Goal: Information Seeking & Learning: Learn about a topic

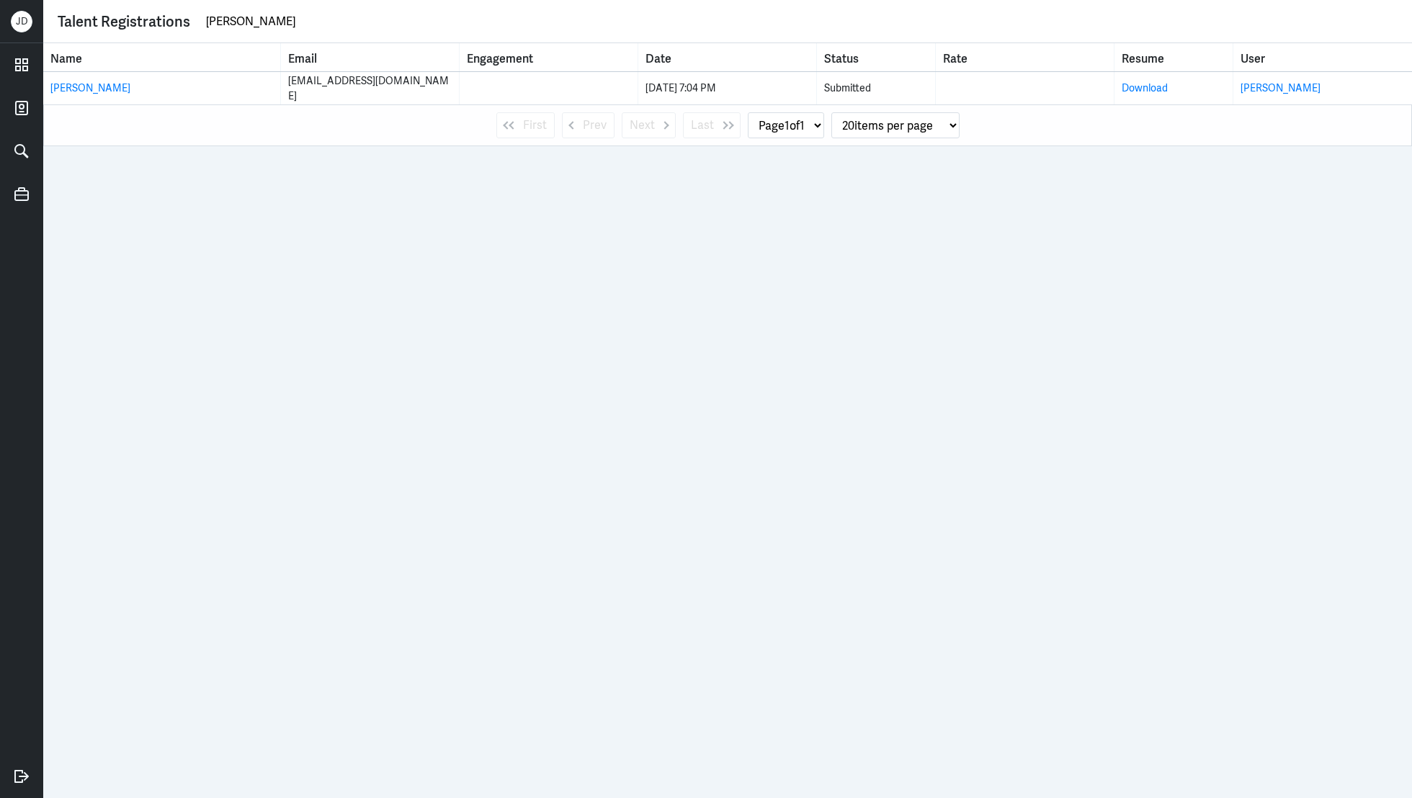
drag, startPoint x: 0, startPoint y: 0, endPoint x: 157, endPoint y: 32, distance: 160.3
click at [155, 32] on div "Talent Registrations kathryn collins" at bounding box center [728, 21] width 1340 height 28
type input "maria kristine"
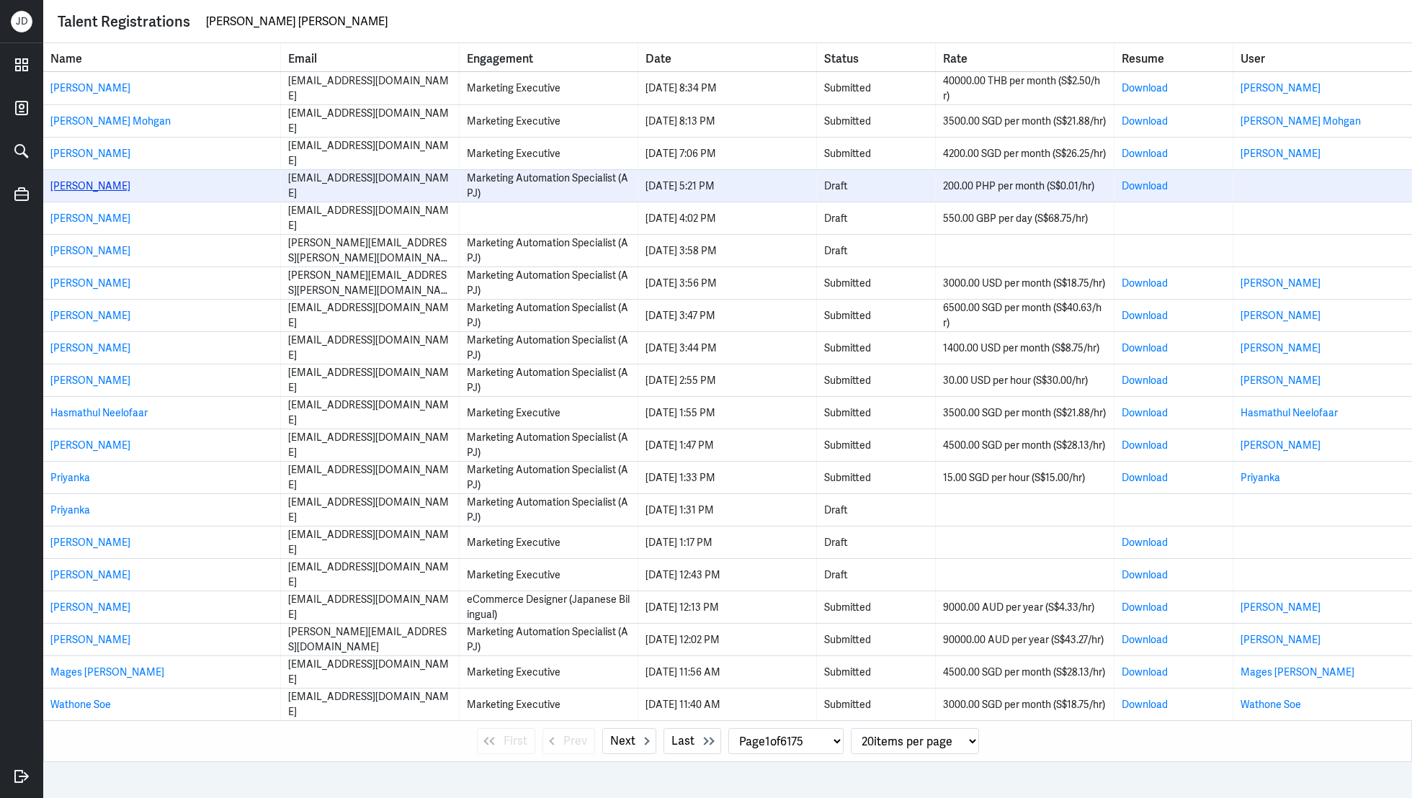
click at [130, 183] on link "Maria Kristine Viray" at bounding box center [90, 185] width 80 height 13
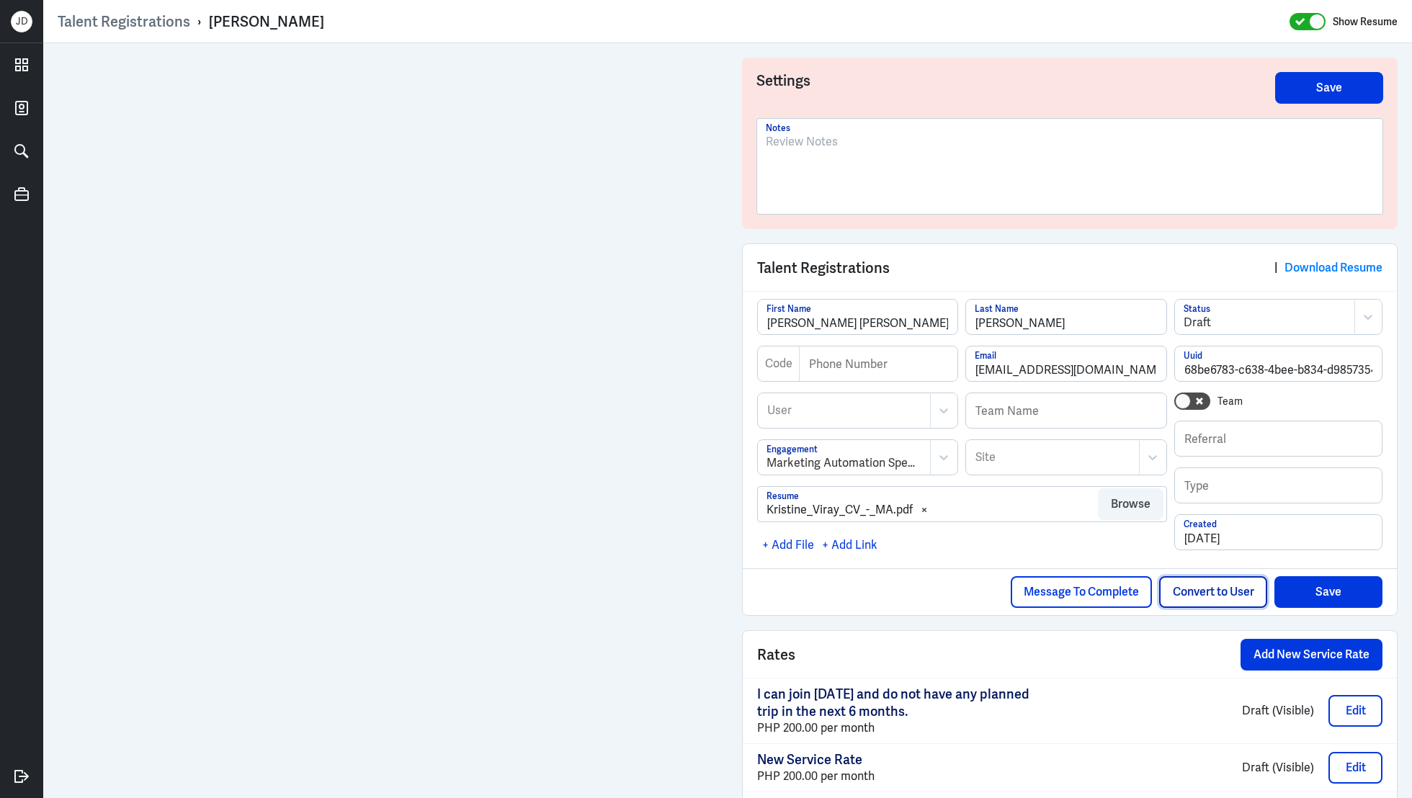
click at [1245, 594] on button "Convert to User" at bounding box center [1213, 592] width 108 height 32
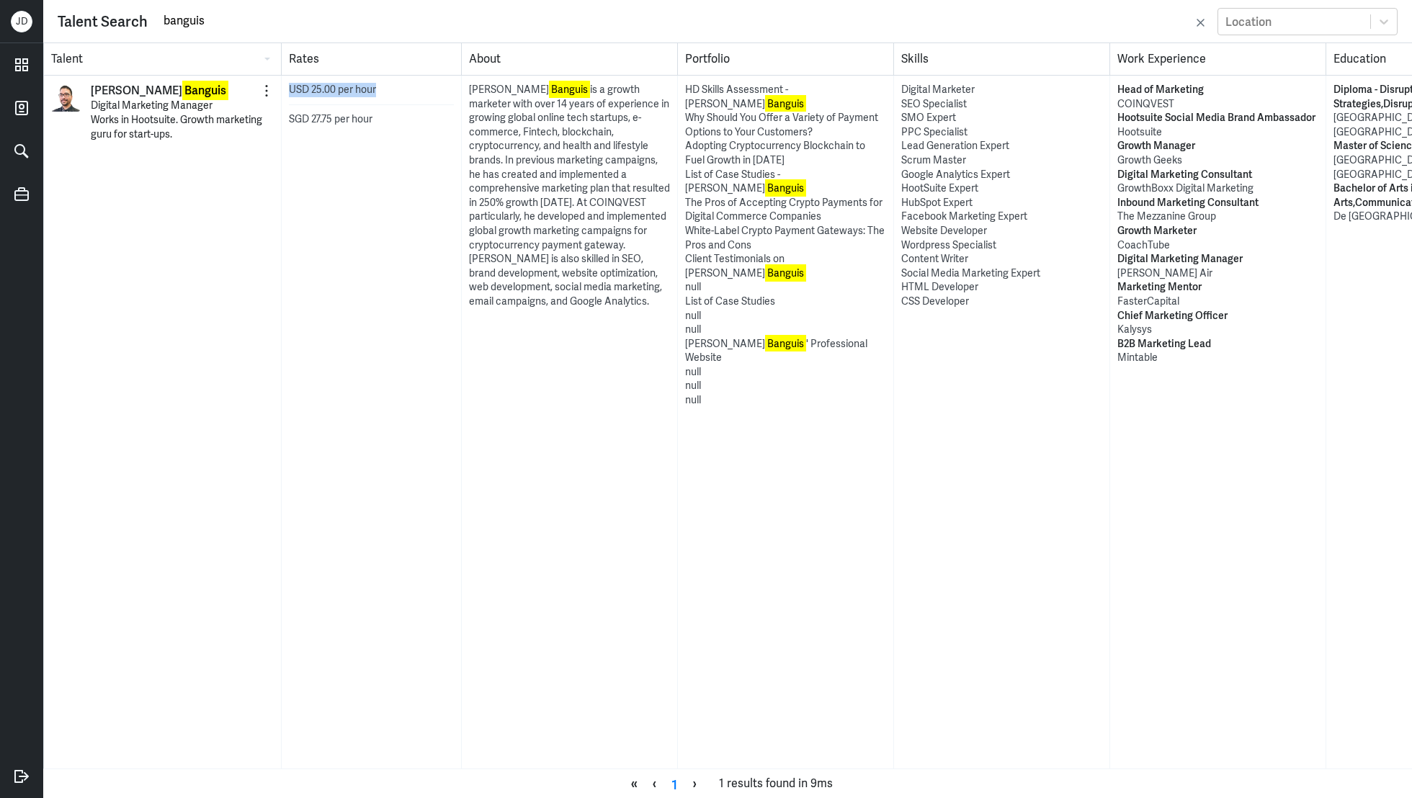
scroll to position [0, 1]
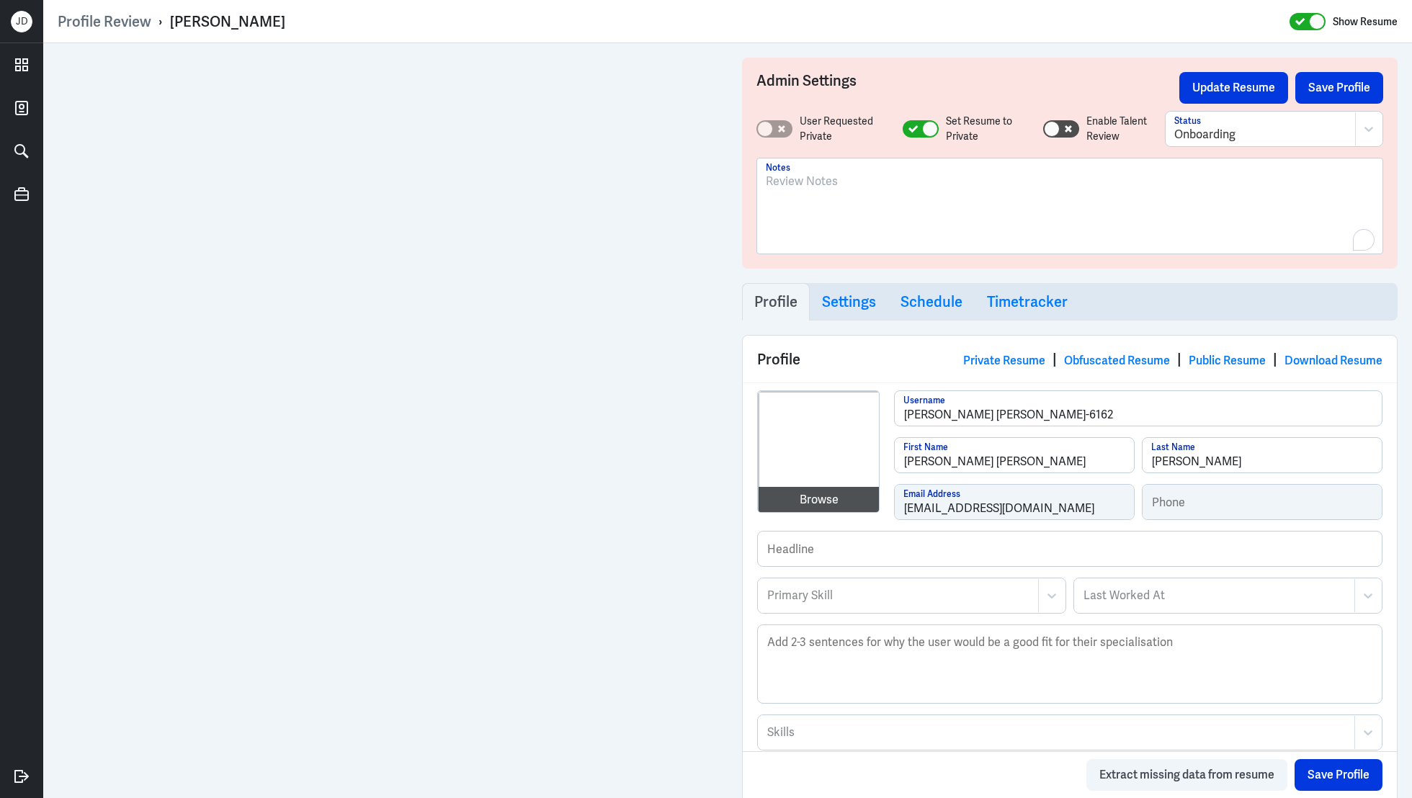
click at [821, 217] on div "To enrich screen reader interactions, please activate Accessibility in Grammarl…" at bounding box center [1070, 212] width 608 height 78
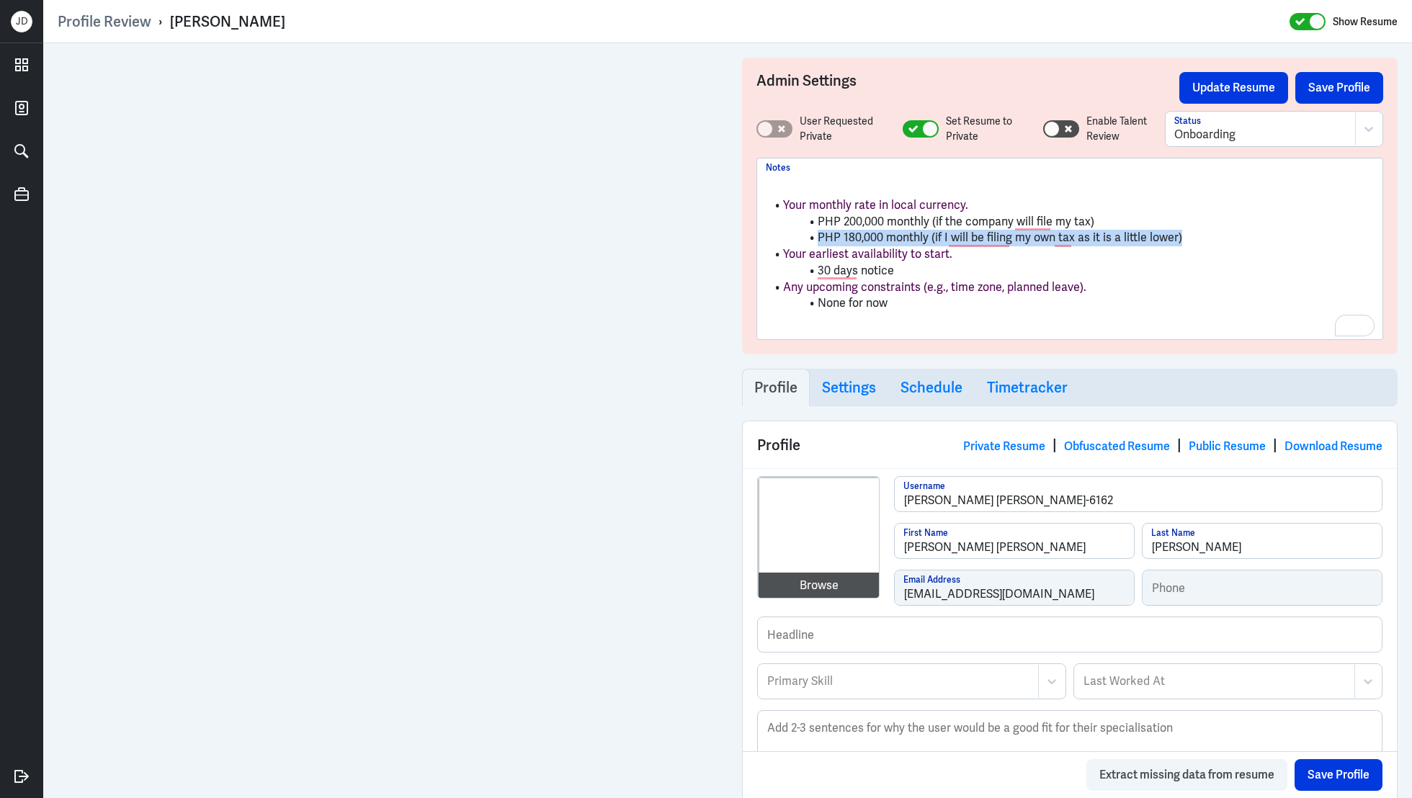
drag, startPoint x: 1212, startPoint y: 233, endPoint x: 791, endPoint y: 231, distance: 421.6
click at [791, 231] on li "PHP 180,000 monthly (if I will be filing my own tax as it is a little lower)" at bounding box center [1070, 238] width 608 height 17
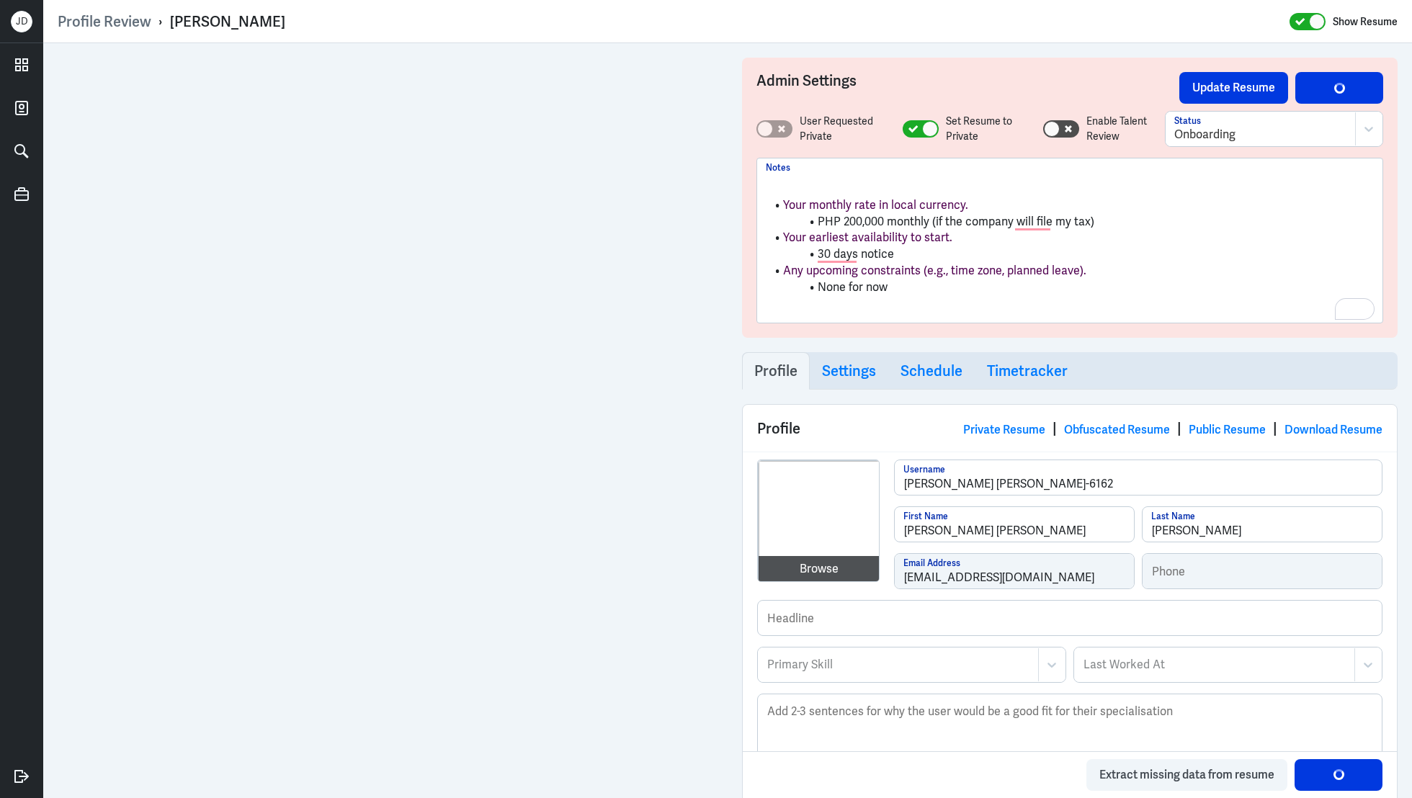
drag, startPoint x: 933, startPoint y: 222, endPoint x: 1092, endPoint y: 215, distance: 159.4
click at [1093, 218] on li "PHP 200,000 monthly (if the company will file my tax)" at bounding box center [1070, 222] width 608 height 17
drag, startPoint x: 1100, startPoint y: 219, endPoint x: 927, endPoint y: 223, distance: 173.0
click at [927, 223] on li "PHP 200,000 monthly (if the company will file my tax)" at bounding box center [1070, 222] width 608 height 17
click at [974, 218] on li "PHP 200,000 monthly =" at bounding box center [1070, 222] width 608 height 17
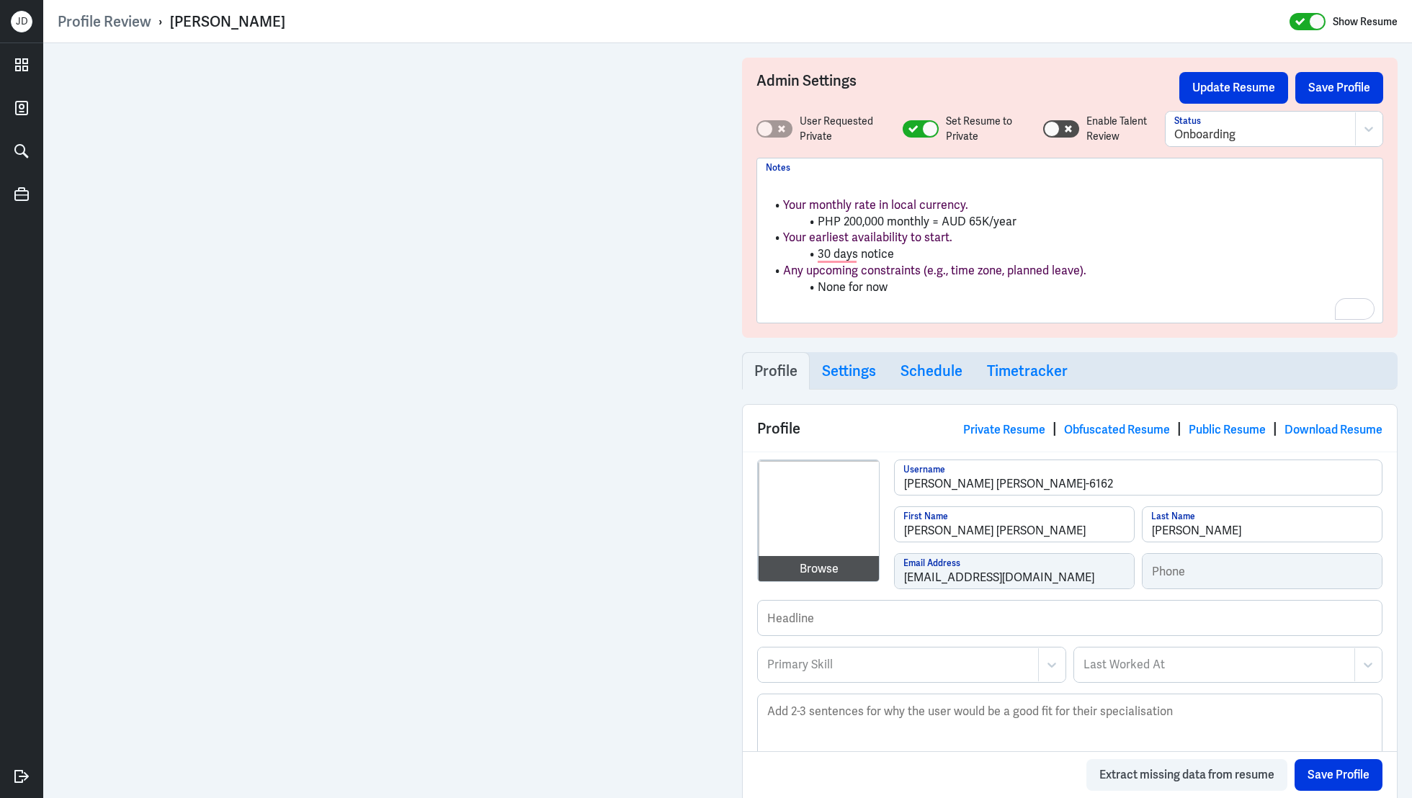
click at [938, 225] on li "PHP 200,000 monthly = AUD 65K/year" at bounding box center [1070, 222] width 608 height 17
click at [941, 223] on li "PHP 200,000 monthly = = AUD 65K/year" at bounding box center [1070, 222] width 608 height 17
drag, startPoint x: 889, startPoint y: 219, endPoint x: 930, endPoint y: 218, distance: 41.8
click at [930, 218] on li "PHP 200,000 monthly = SGD 4,432/mo= AUD 65K/year" at bounding box center [1070, 222] width 608 height 17
click at [802, 183] on p "To enrich screen reader interactions, please activate Accessibility in Grammarl…" at bounding box center [1070, 181] width 608 height 17
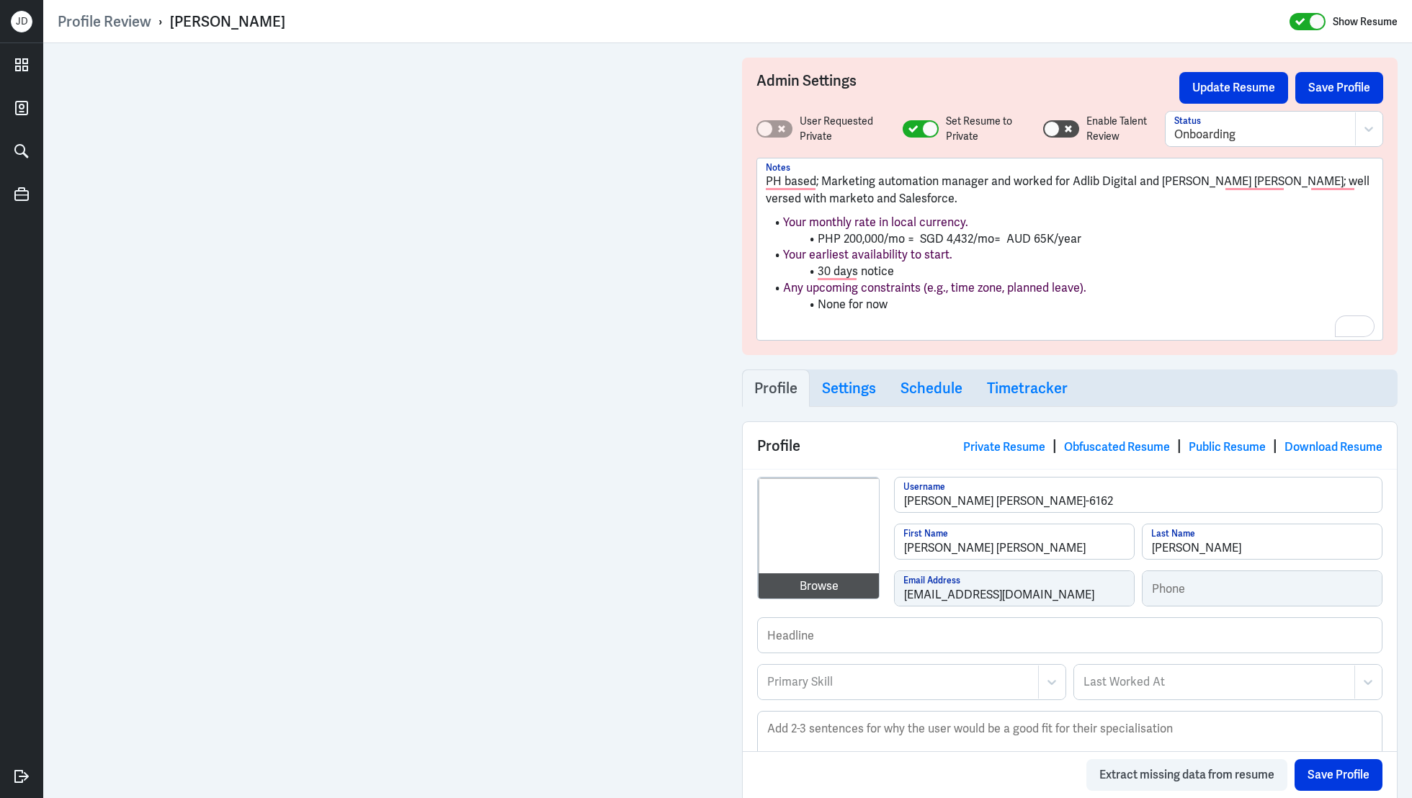
click at [892, 199] on p "PH based; Marketing automation manager and worked for Adlib Digital and Harte H…" at bounding box center [1070, 190] width 608 height 35
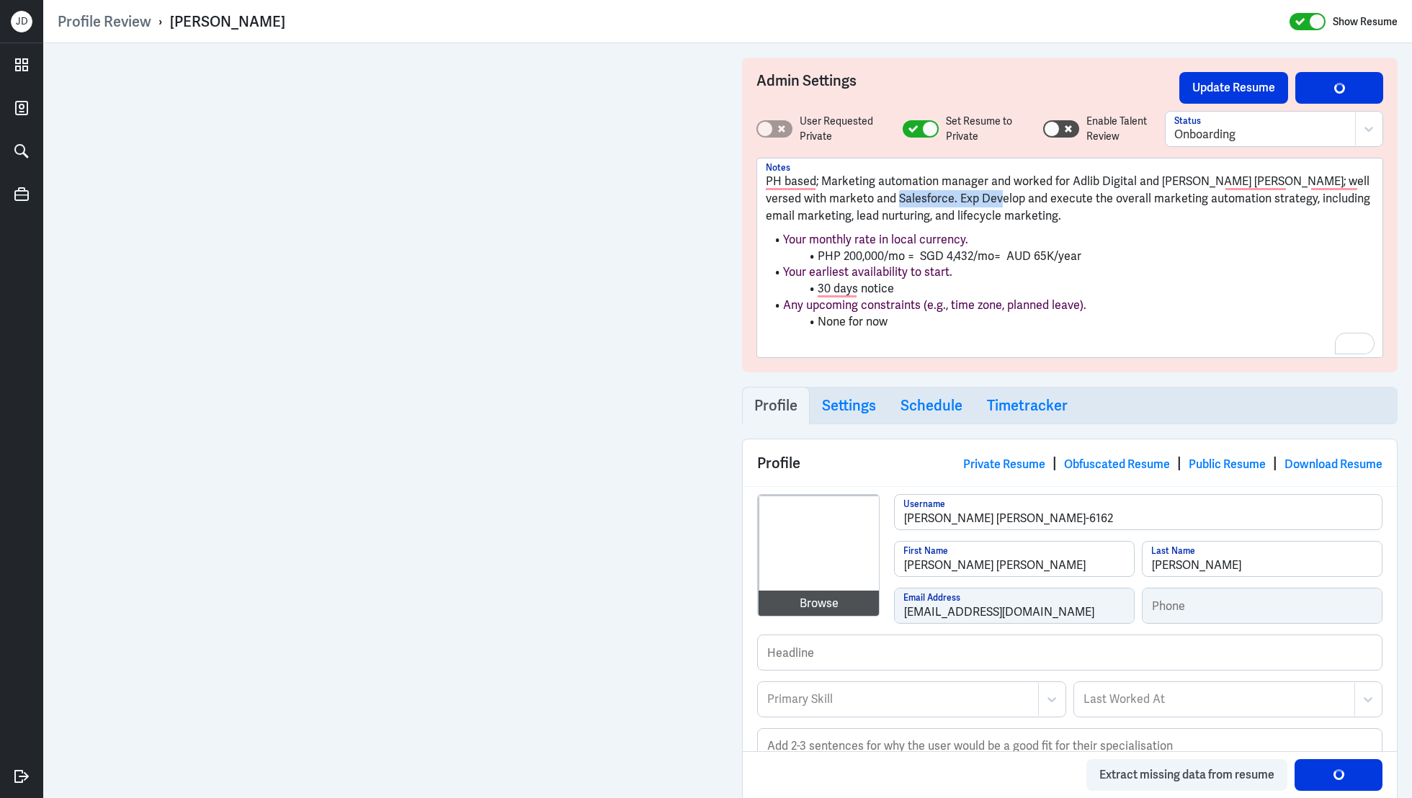
drag, startPoint x: 869, startPoint y: 200, endPoint x: 974, endPoint y: 199, distance: 105.2
click at [975, 200] on p "PH based; Marketing automation manager and worked for Adlib Digital and Harte H…" at bounding box center [1070, 199] width 608 height 52
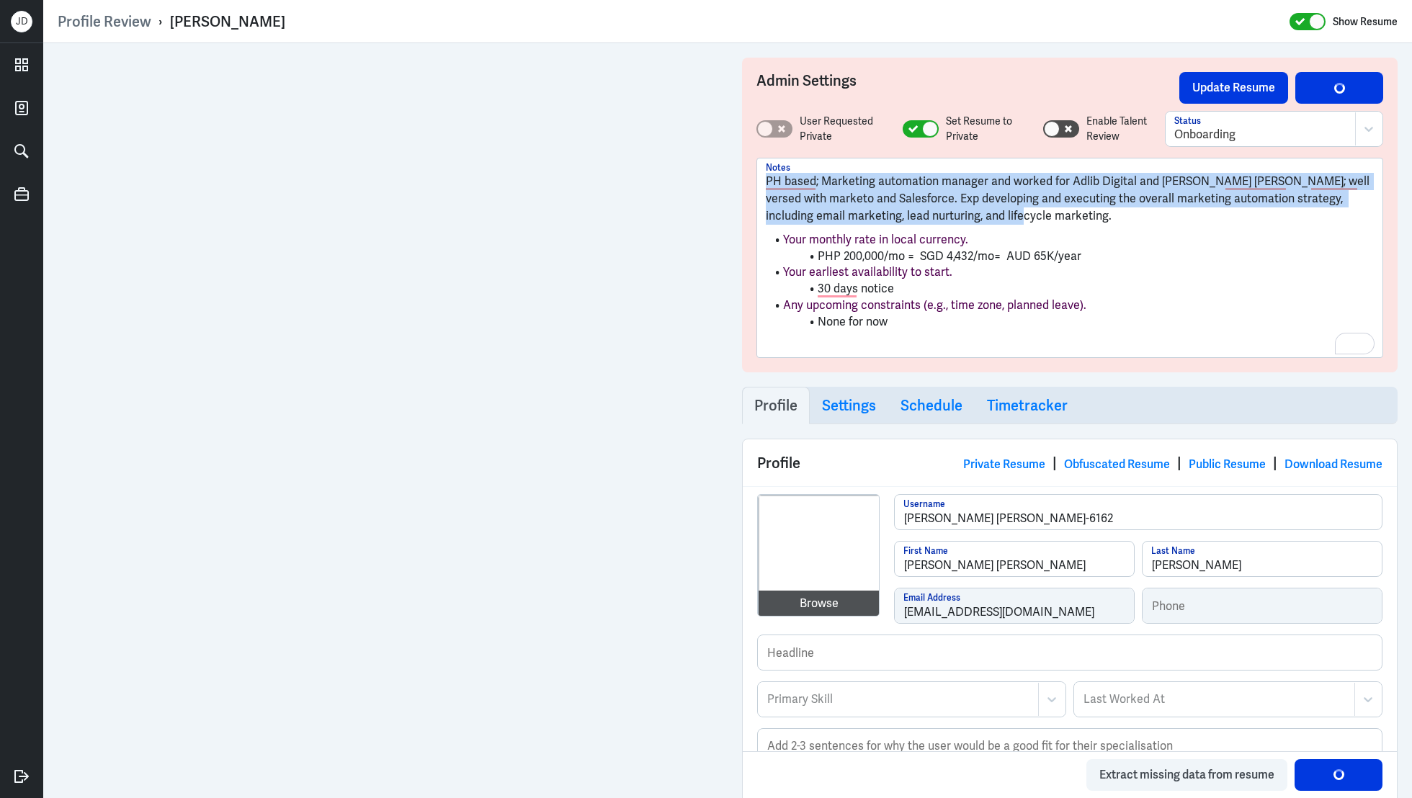
drag, startPoint x: 989, startPoint y: 219, endPoint x: 742, endPoint y: 186, distance: 250.1
click at [742, 184] on div "Admin Settings Update Resume Save Profile User Requested Private Set Resume to …" at bounding box center [1070, 215] width 656 height 315
copy p "PH based; Marketing automation manager and worked for Adlib Digital and Harte H…"
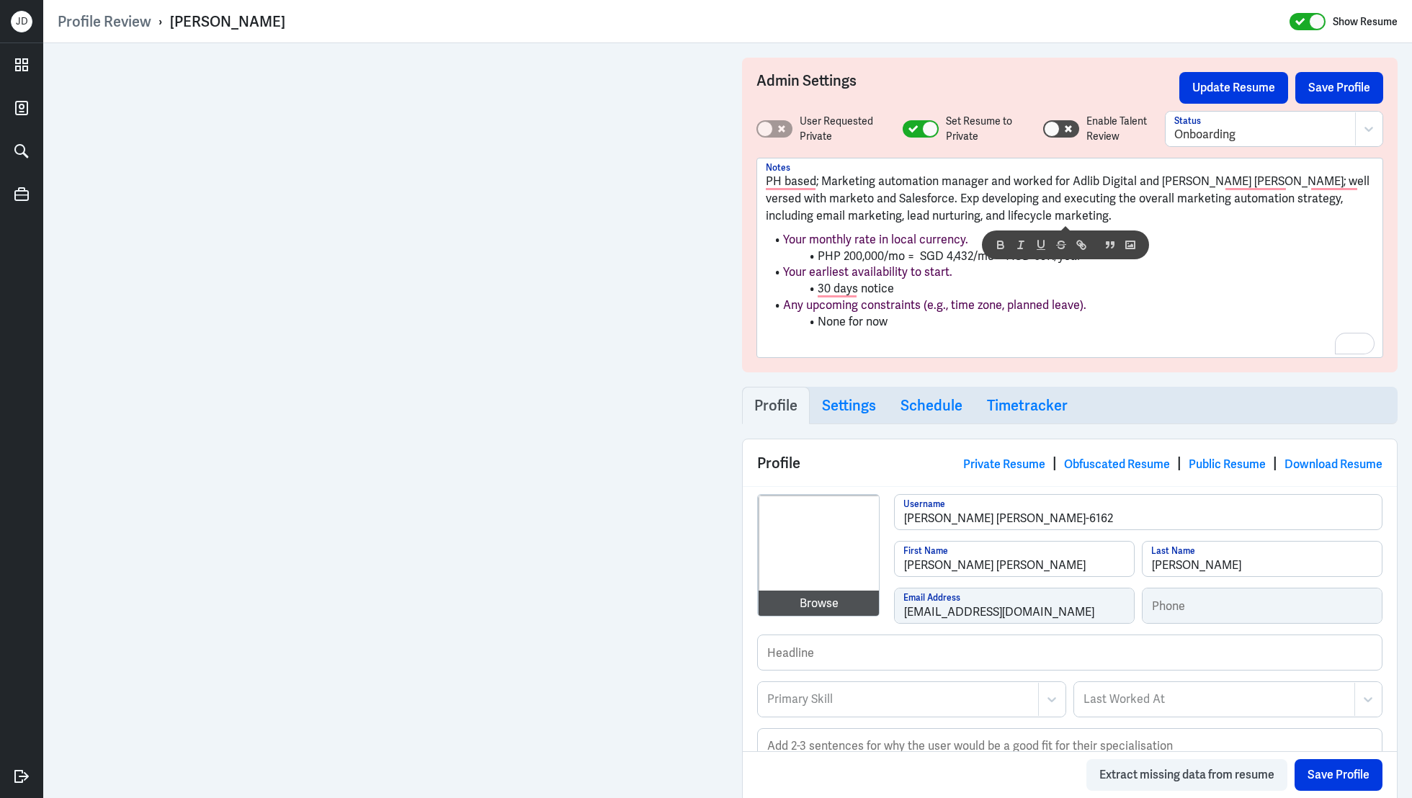
click at [938, 256] on li "PHP 200,000/mo = SGD 4,432/mo= AUD 65K/year" at bounding box center [1070, 257] width 608 height 17
drag, startPoint x: 1121, startPoint y: 257, endPoint x: 816, endPoint y: 251, distance: 304.1
click at [816, 251] on li "PHP 200,000/mo = SGD 4,432/mo= AUD 65K/year" at bounding box center [1070, 257] width 608 height 17
copy li "PHP 200,000/mo = SGD 4,432/mo= AUD 65K/year"
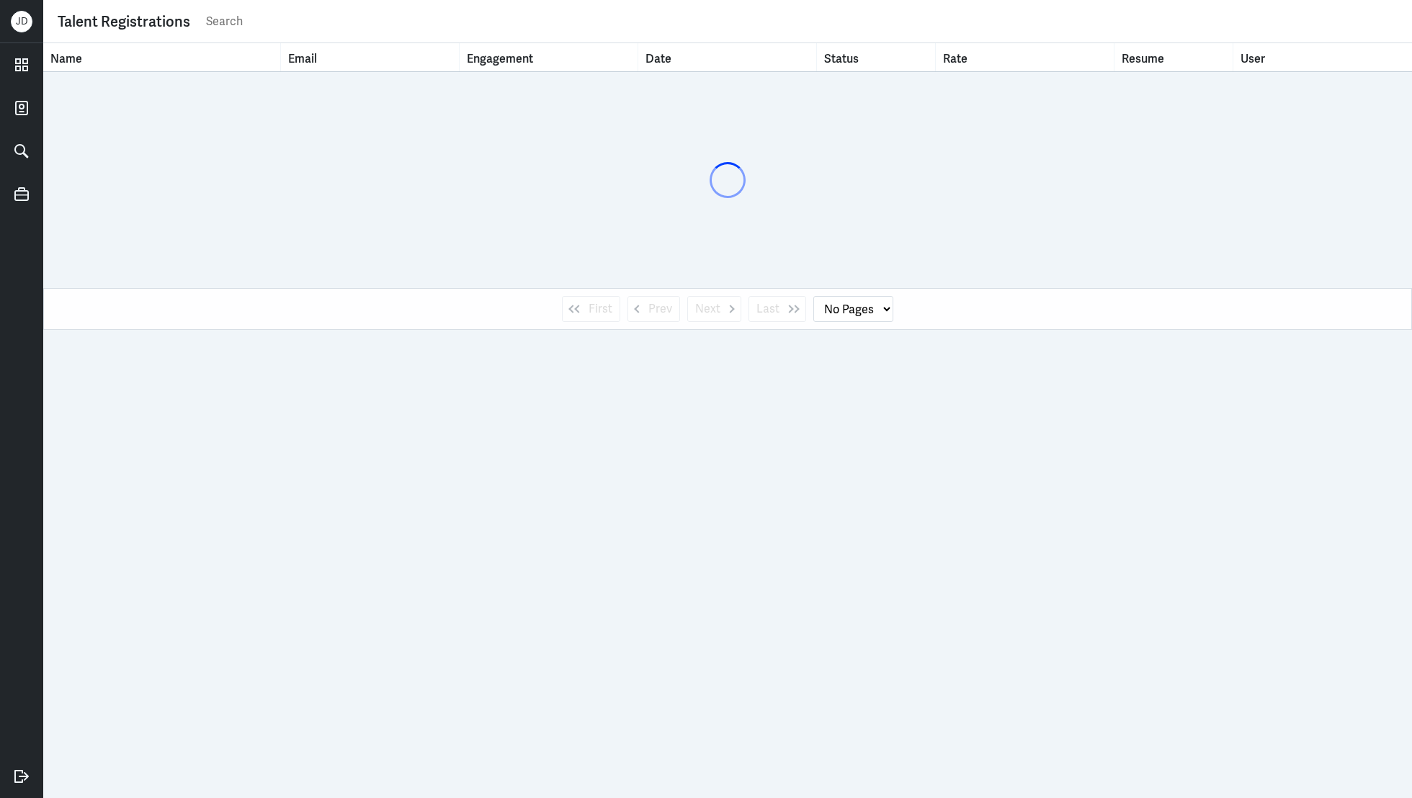
click at [383, 25] on input "text" at bounding box center [801, 22] width 1193 height 22
type input "[PERSON_NAME]"
select select "1"
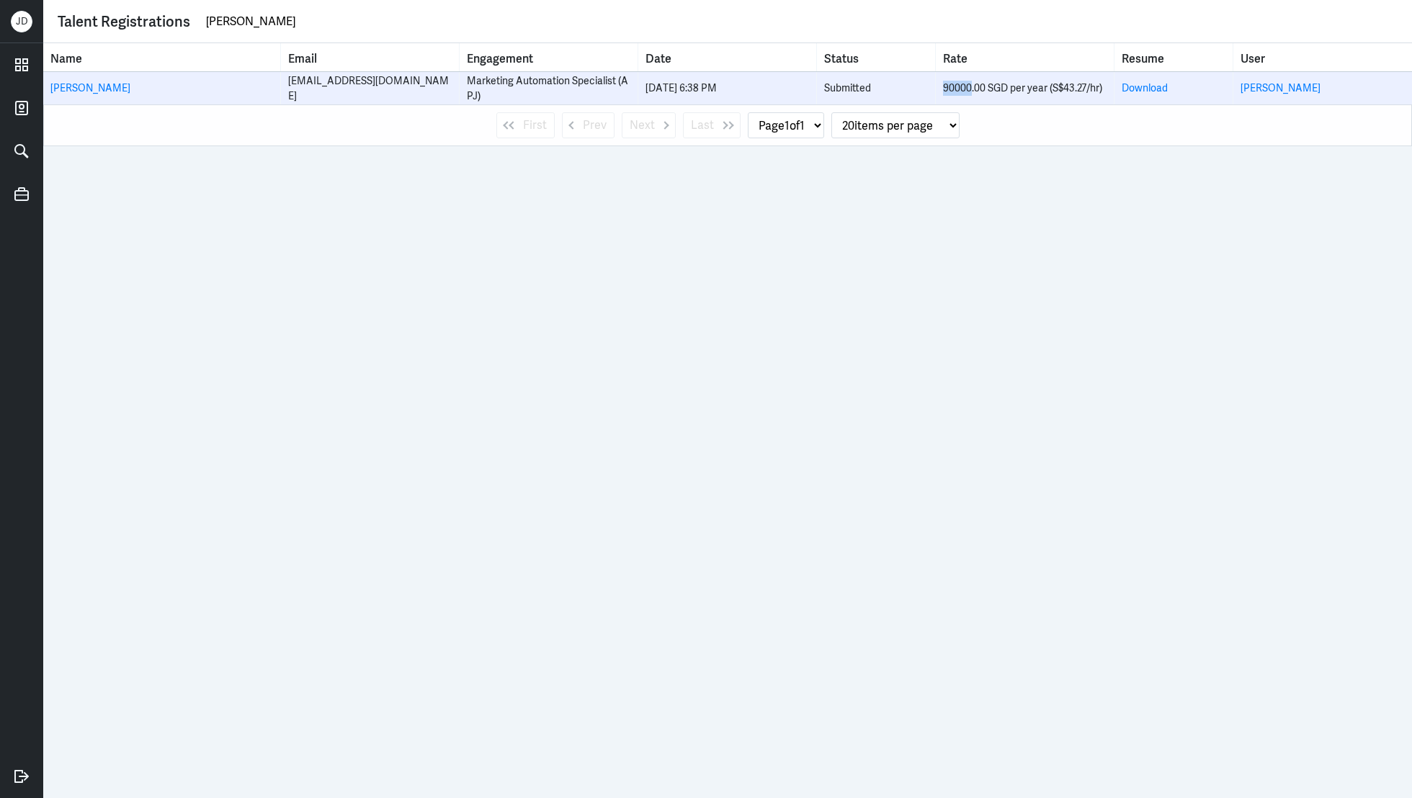
drag, startPoint x: 943, startPoint y: 89, endPoint x: 972, endPoint y: 89, distance: 28.8
click at [972, 89] on div "90000.00 SGD per year (S$43.27/hr)" at bounding box center [1025, 88] width 164 height 15
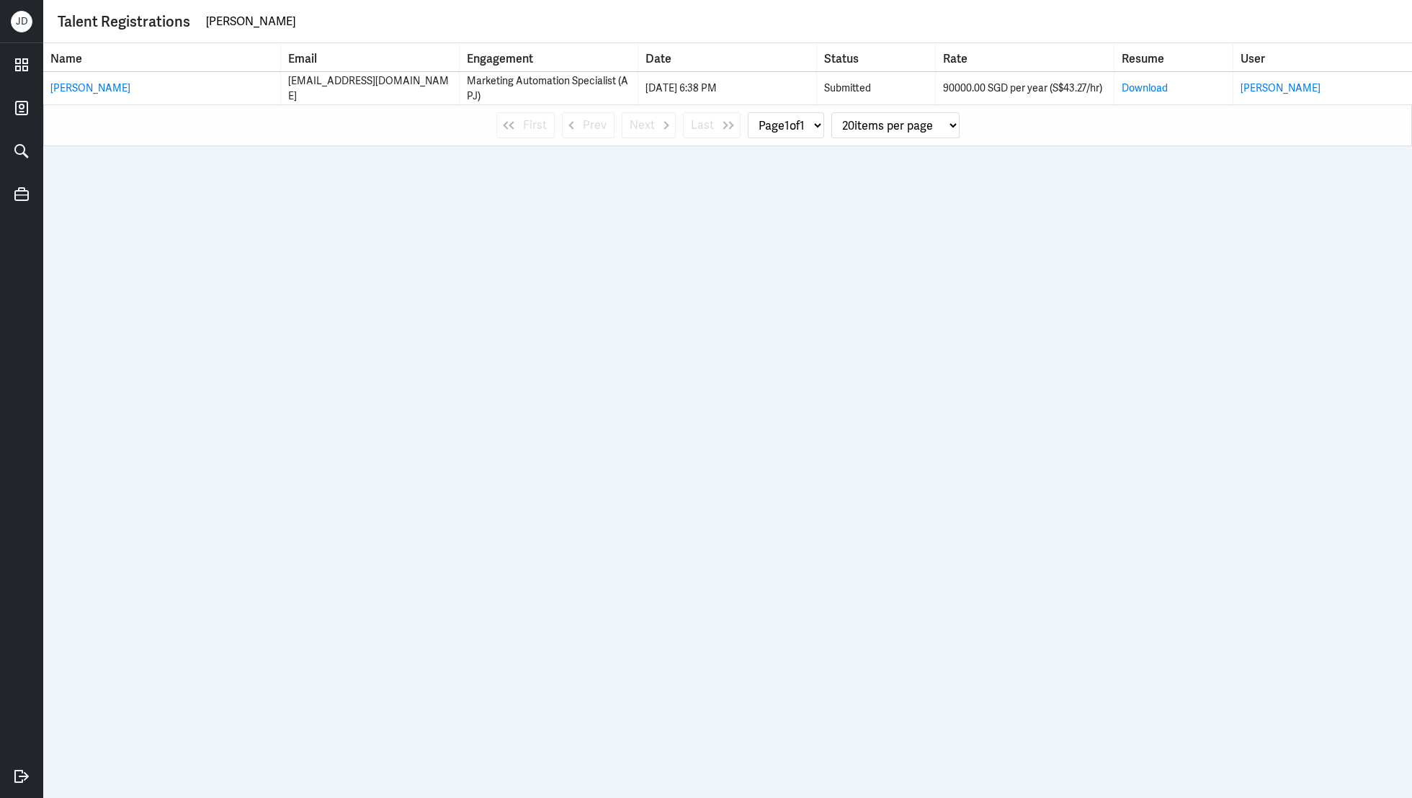
click at [1046, 152] on div "Name Email Engagement Date Status Rate Resume User [PERSON_NAME] [EMAIL_ADDRESS…" at bounding box center [727, 420] width 1369 height 755
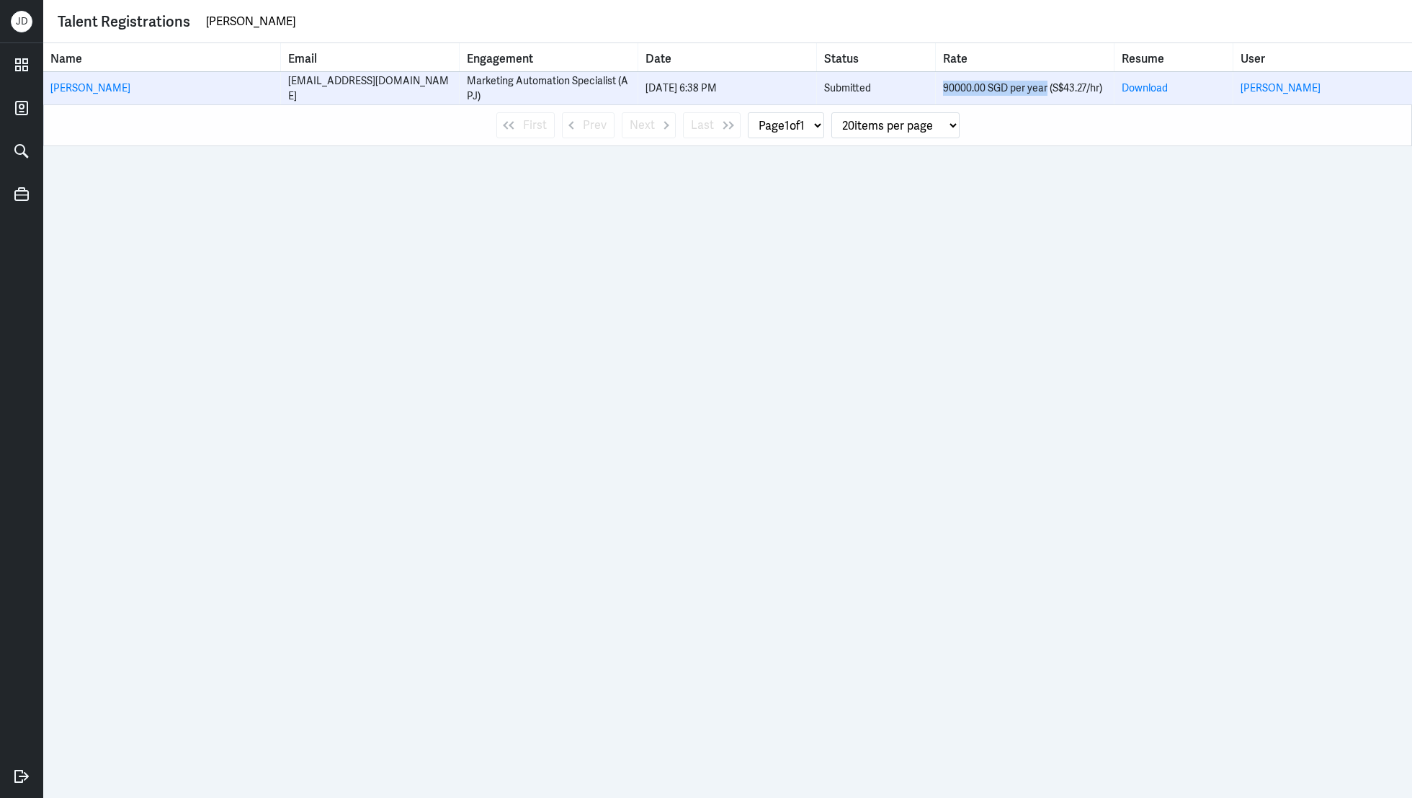
drag, startPoint x: 944, startPoint y: 90, endPoint x: 1047, endPoint y: 88, distance: 103.1
click at [1047, 88] on div "90000.00 SGD per year (S$43.27/hr)" at bounding box center [1025, 88] width 164 height 15
copy div "90000.00 SGD per year"
click at [1272, 93] on link "[PERSON_NAME]" at bounding box center [1281, 87] width 80 height 13
